Goal: Obtain resource: Obtain resource

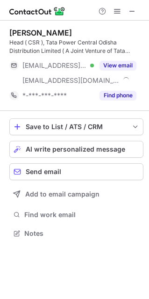
scroll to position [227, 149]
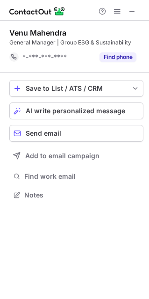
scroll to position [188, 149]
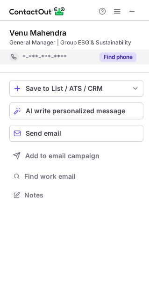
click at [106, 54] on button "Find phone" at bounding box center [118, 56] width 37 height 9
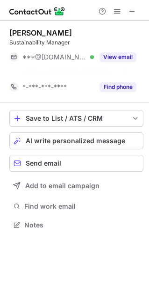
scroll to position [203, 149]
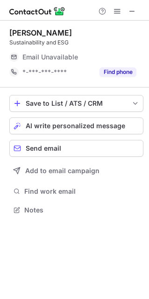
scroll to position [5, 5]
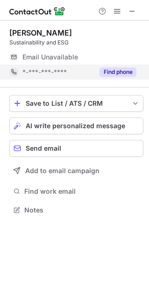
click at [110, 71] on button "Find phone" at bounding box center [118, 71] width 37 height 9
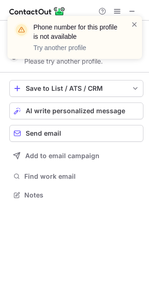
scroll to position [188, 149]
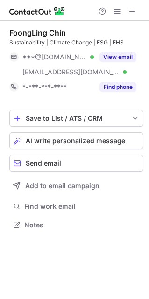
scroll to position [218, 149]
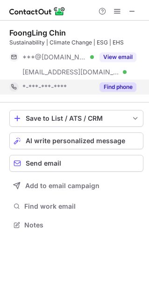
click at [109, 87] on button "Find phone" at bounding box center [118, 86] width 37 height 9
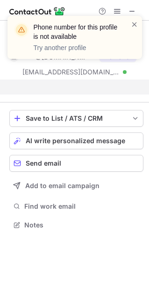
scroll to position [203, 149]
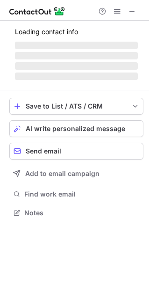
scroll to position [212, 149]
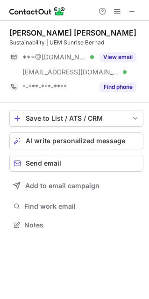
scroll to position [218, 149]
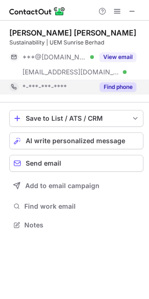
click at [114, 87] on button "Find phone" at bounding box center [118, 86] width 37 height 9
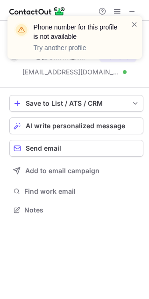
scroll to position [203, 149]
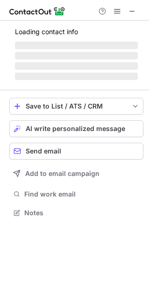
scroll to position [207, 149]
